Goal: Communication & Community: Answer question/provide support

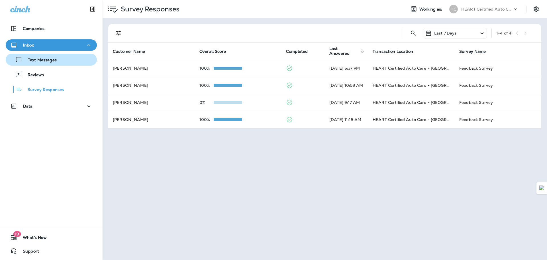
click at [45, 64] on button "Text Messages" at bounding box center [51, 60] width 91 height 12
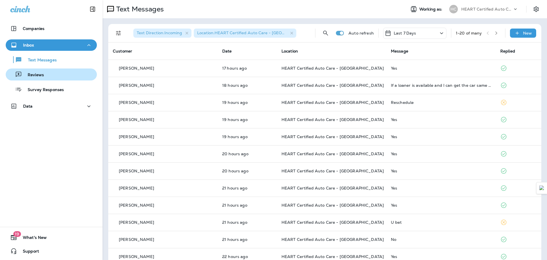
click at [49, 77] on div "Reviews" at bounding box center [51, 74] width 87 height 9
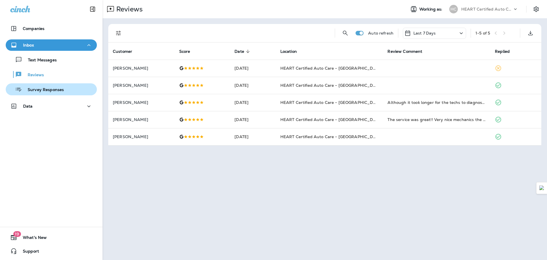
click at [48, 88] on p "Survey Responses" at bounding box center [43, 89] width 42 height 5
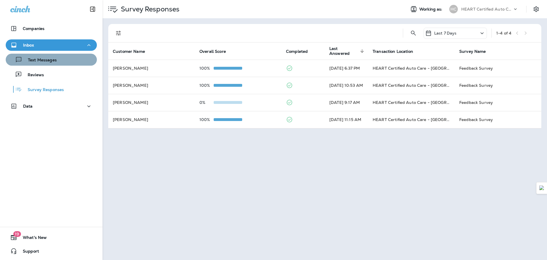
click at [54, 59] on p "Text Messages" at bounding box center [39, 60] width 34 height 5
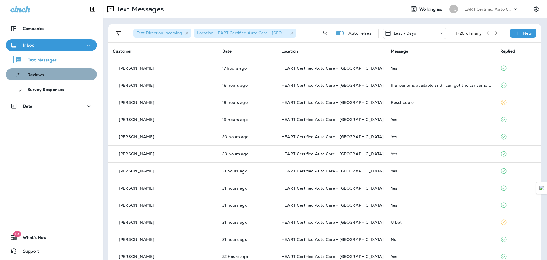
click at [54, 73] on div "Reviews" at bounding box center [51, 74] width 87 height 9
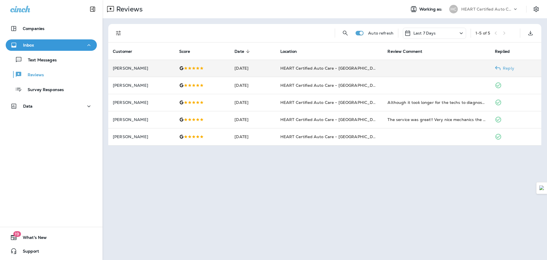
click at [222, 67] on td at bounding box center [203, 68] width 56 height 17
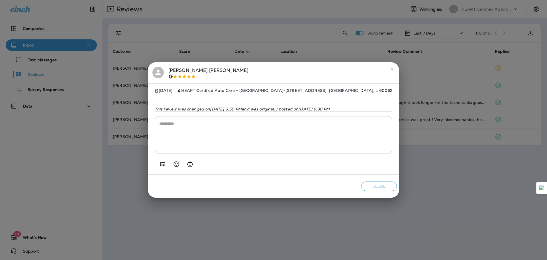
click at [395, 67] on icon "close" at bounding box center [392, 69] width 5 height 5
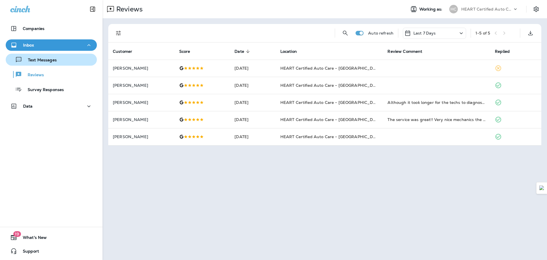
click at [49, 61] on p "Text Messages" at bounding box center [39, 60] width 34 height 5
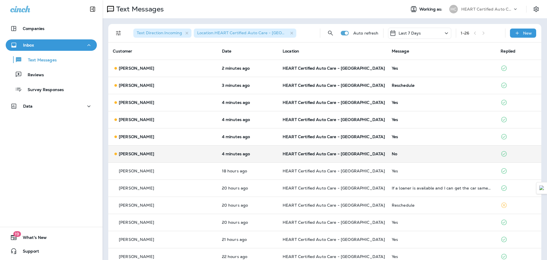
click at [357, 152] on p "HEART Certified Auto Care - [GEOGRAPHIC_DATA]" at bounding box center [333, 153] width 100 height 5
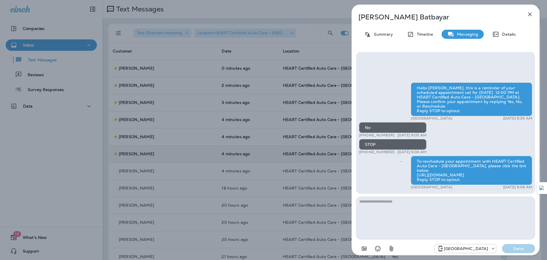
click at [531, 15] on icon "button" at bounding box center [530, 14] width 7 height 7
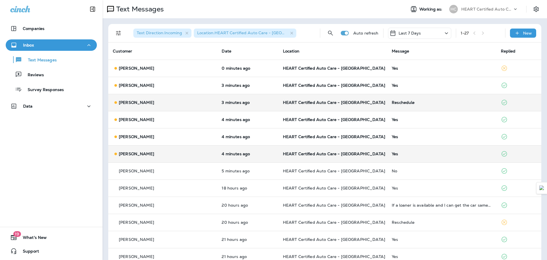
click at [392, 102] on div "Reschedule" at bounding box center [442, 102] width 100 height 5
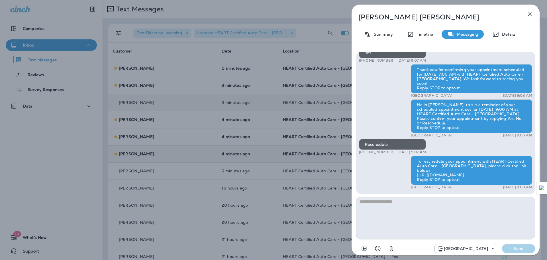
click at [527, 10] on button "button" at bounding box center [529, 14] width 11 height 11
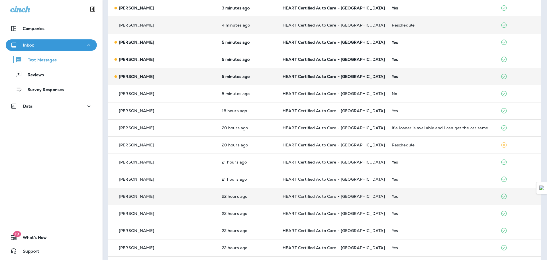
scroll to position [85, 0]
